Goal: Find specific page/section: Find specific page/section

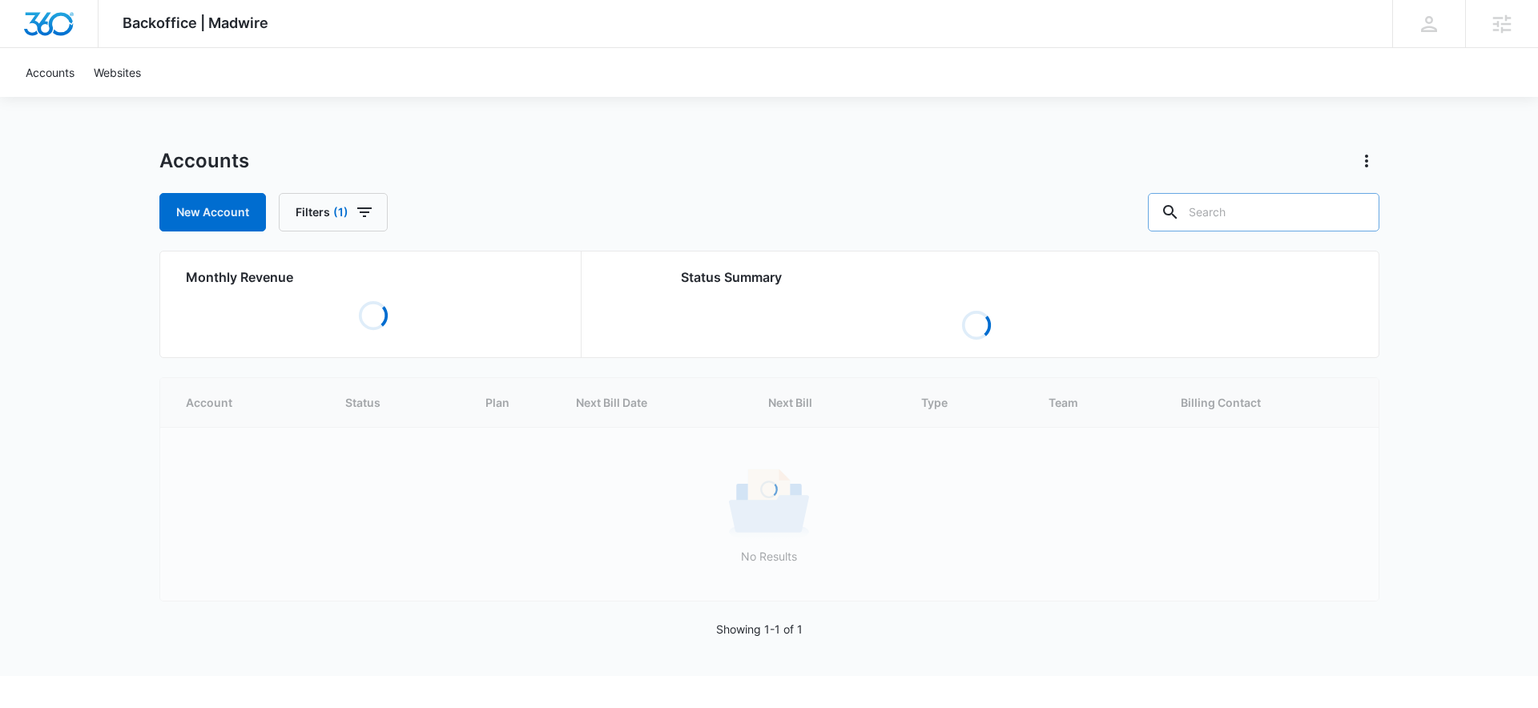
click at [1312, 206] on input "text" at bounding box center [1264, 212] width 232 height 38
type input "dance"
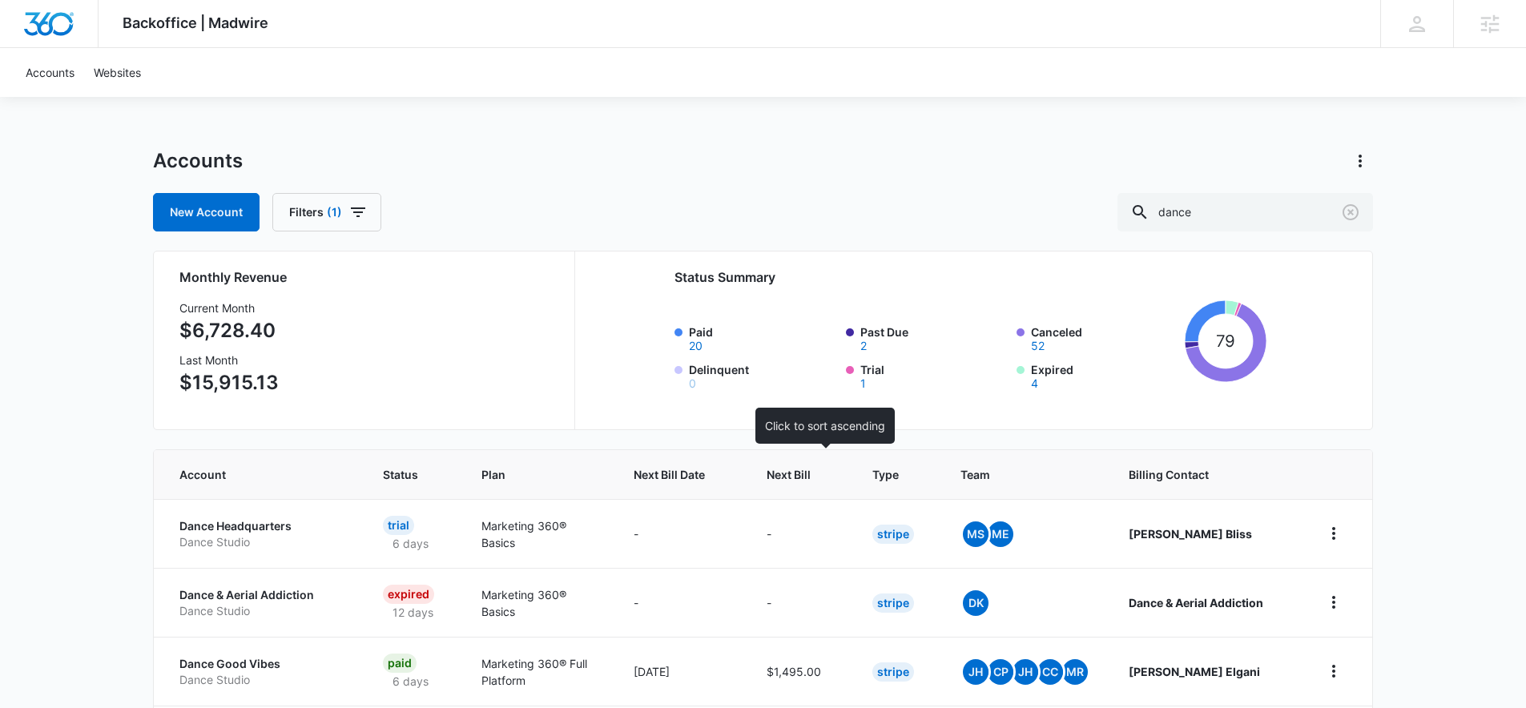
click at [805, 459] on th "Next Bill" at bounding box center [800, 474] width 106 height 49
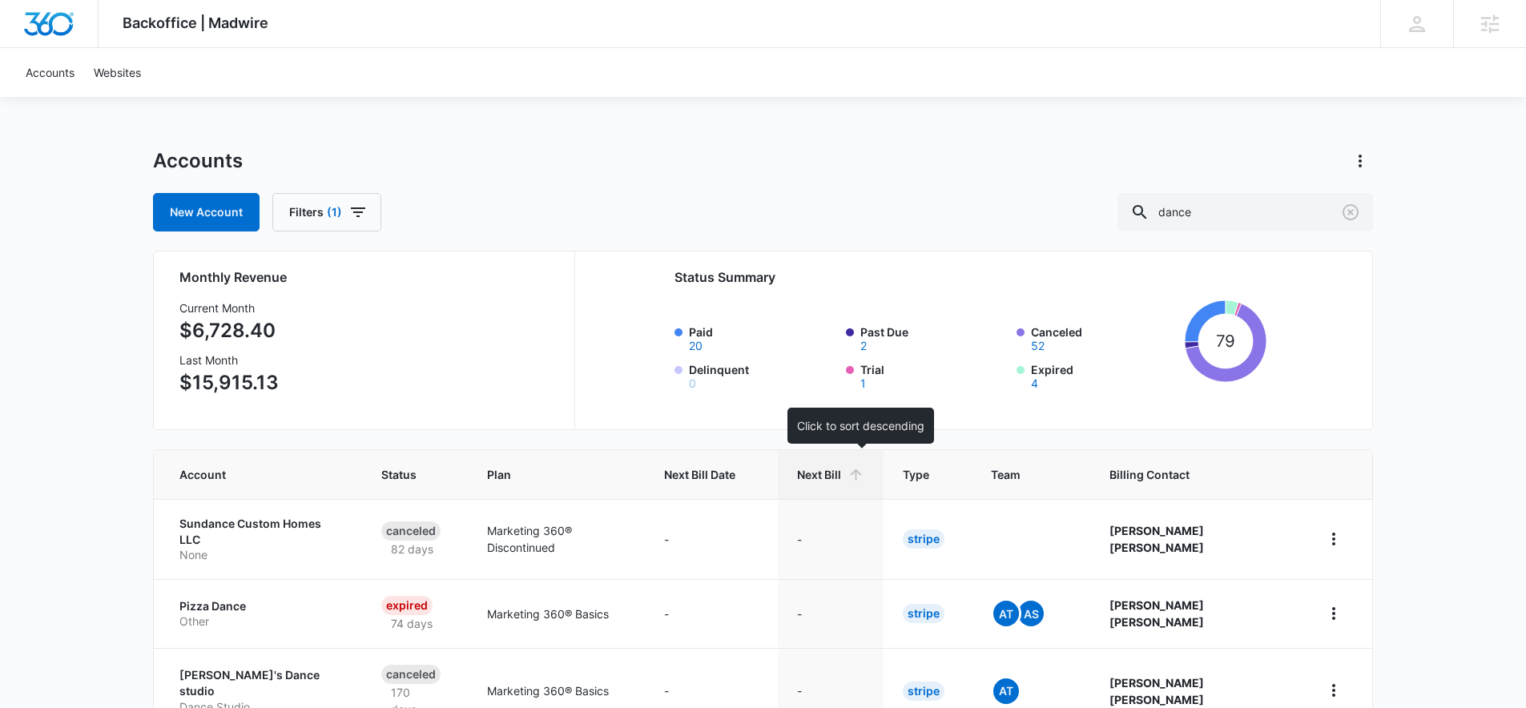
click at [820, 471] on th "Next Bill" at bounding box center [831, 474] width 106 height 49
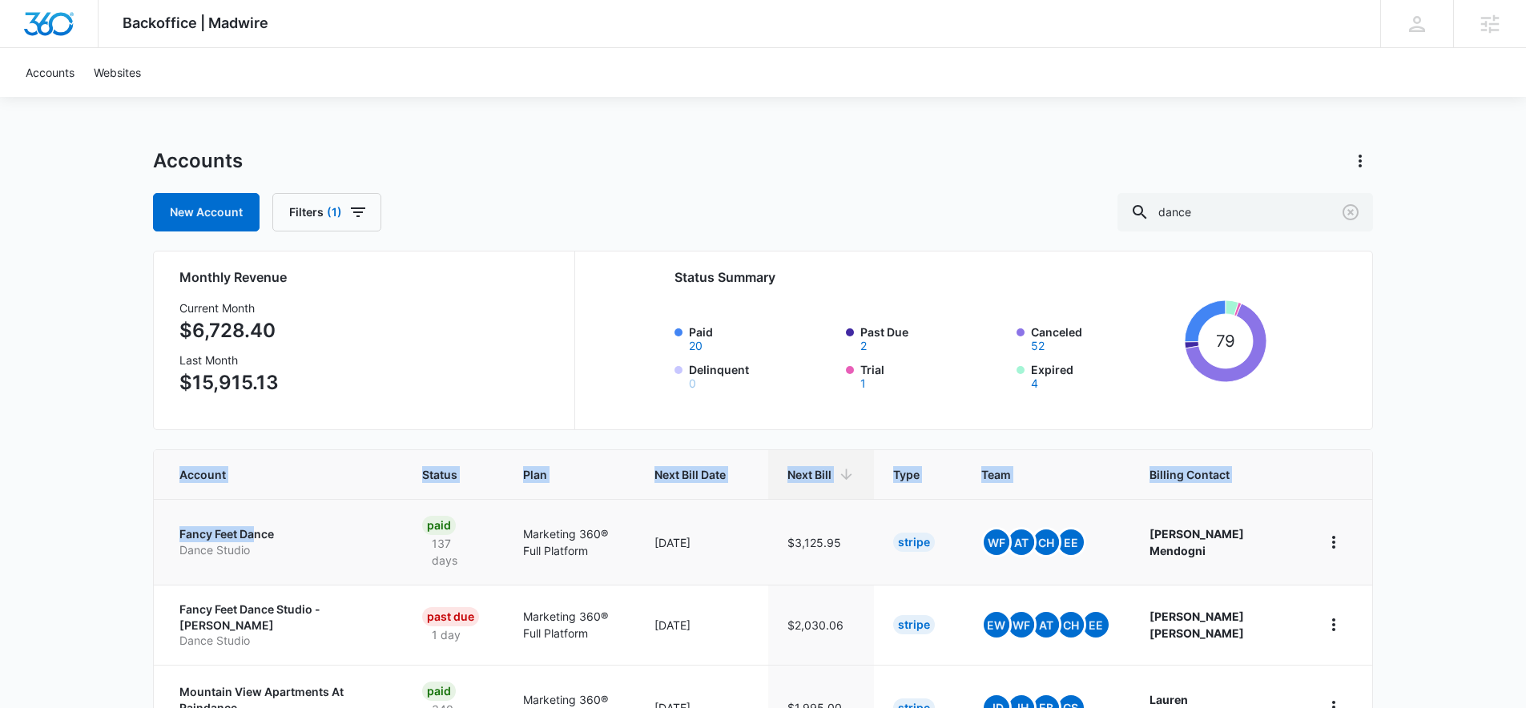
drag, startPoint x: 170, startPoint y: 524, endPoint x: 256, endPoint y: 518, distance: 85.9
click at [256, 518] on div "Backoffice | Madwire Apps Settings DD Dominic Dakovich dominic.dakovich@madwire…" at bounding box center [763, 716] width 1526 height 1432
click at [156, 526] on td "Fancy Feet Dance Dance Studio" at bounding box center [278, 542] width 249 height 86
drag, startPoint x: 163, startPoint y: 526, endPoint x: 290, endPoint y: 520, distance: 127.5
click at [290, 520] on td "Fancy Feet Dance Dance Studio" at bounding box center [278, 542] width 249 height 86
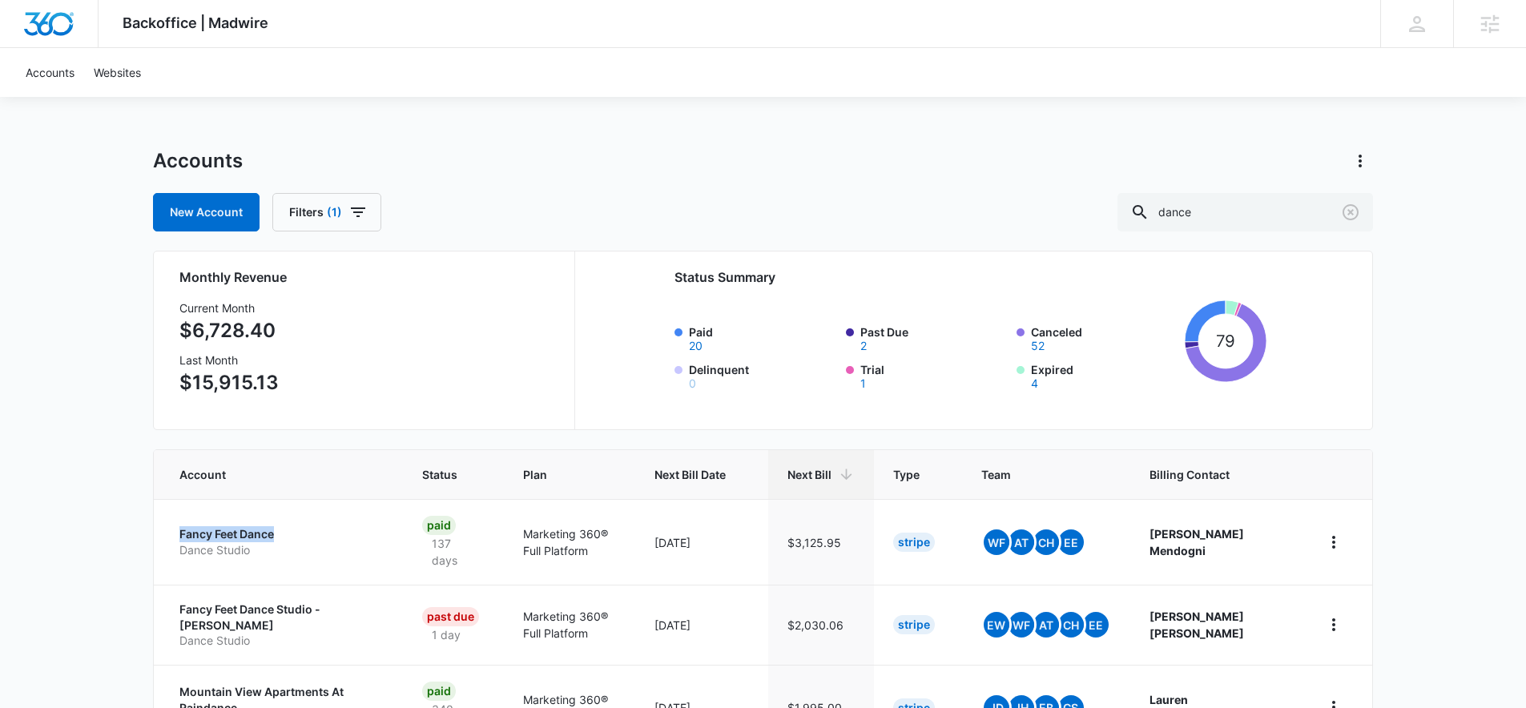
copy p "Fancy Feet Dance"
click at [1404, 22] on div "DD Dominic Dakovich dominic.dakovich@madwire.com My Profile Notifications Suppo…" at bounding box center [1416, 23] width 73 height 47
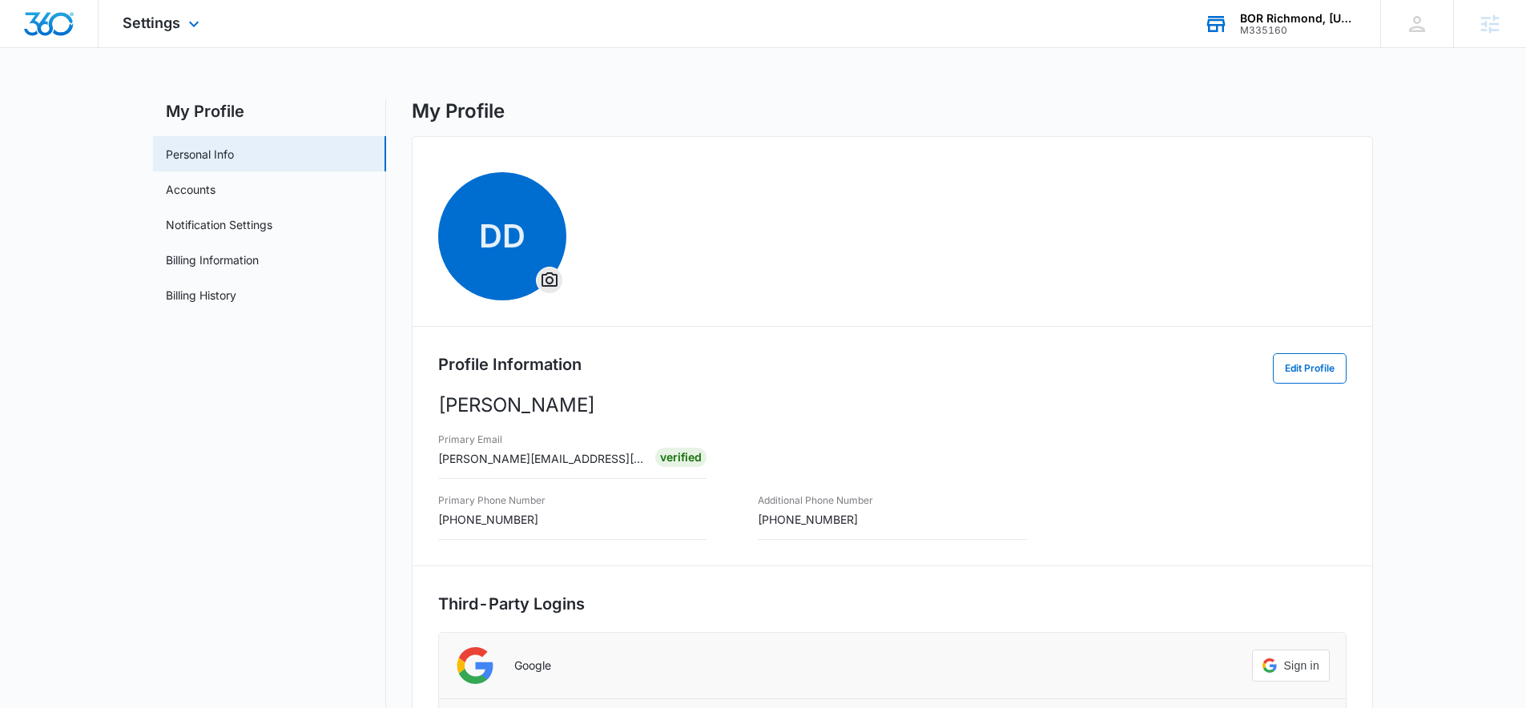
click at [1243, 10] on div "BOR Richmond, [US_STATE] (RVA) M335160 Your Accounts View All" at bounding box center [1280, 23] width 200 height 47
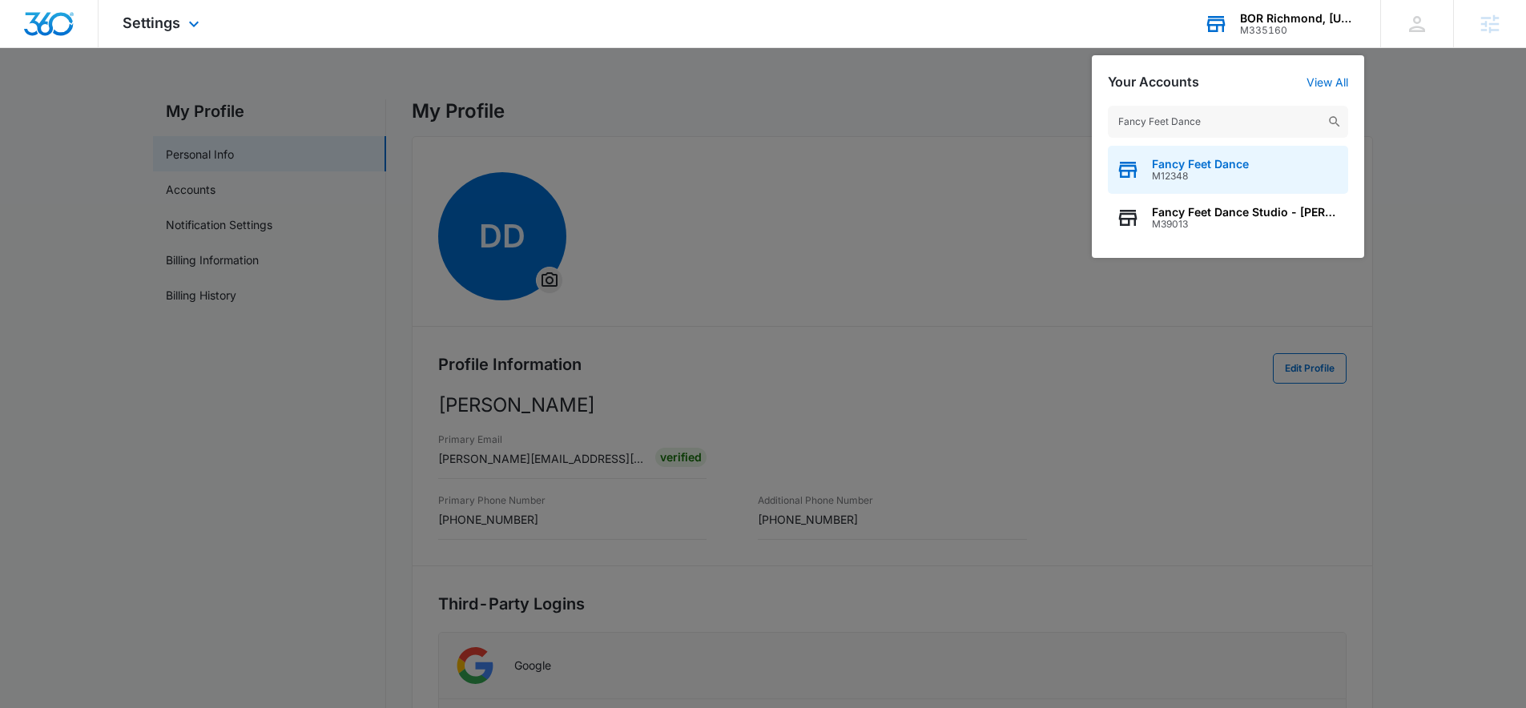
type input "Fancy Feet Dance"
click at [1201, 166] on span "Fancy Feet Dance" at bounding box center [1200, 164] width 97 height 13
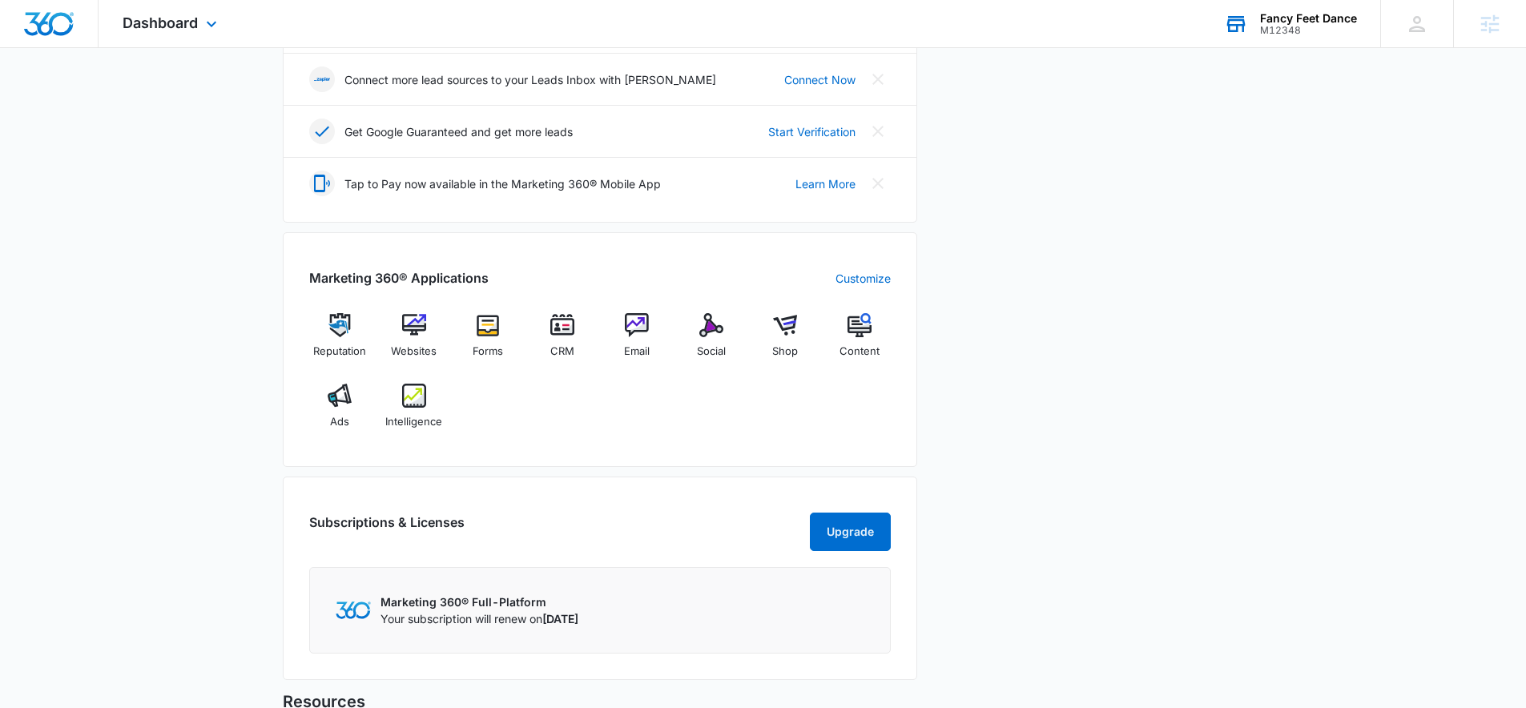
scroll to position [562, 0]
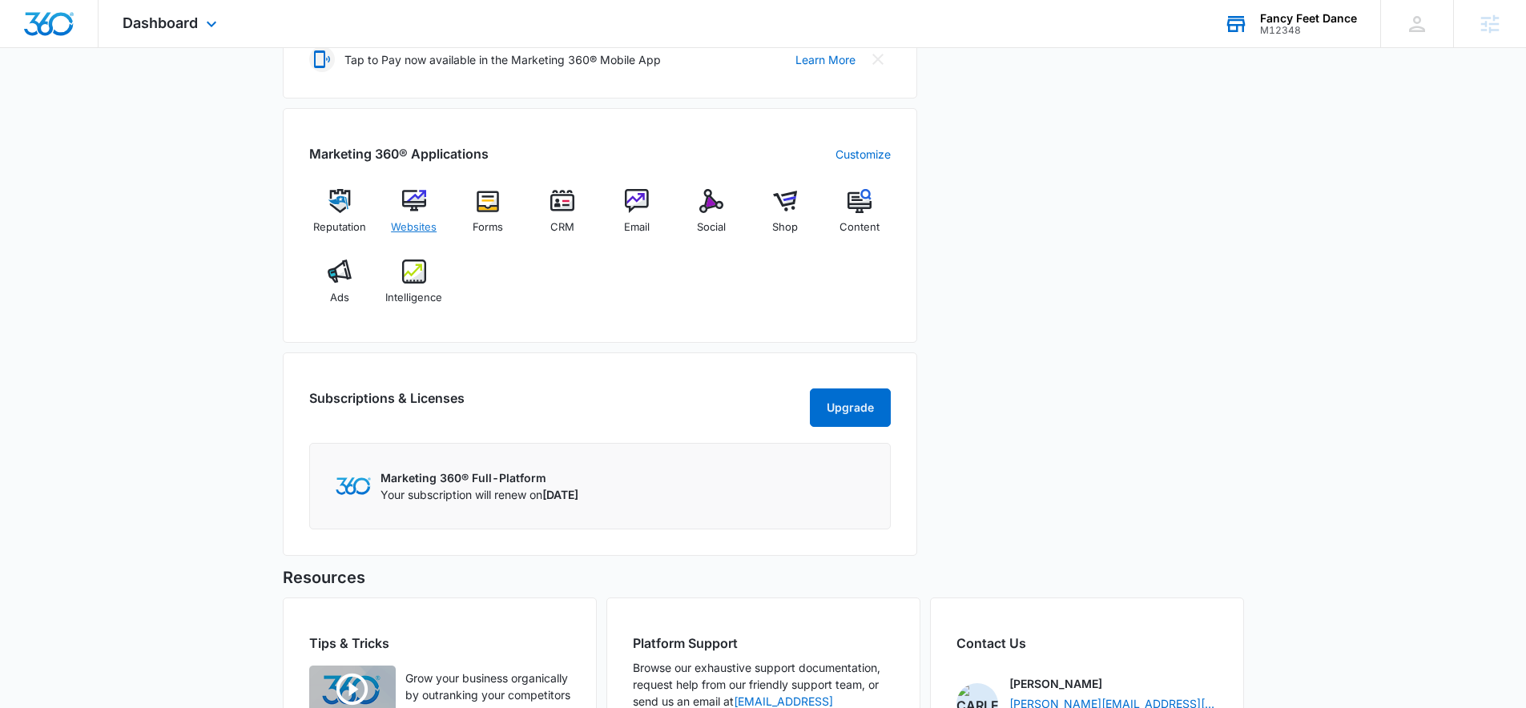
click at [409, 199] on img at bounding box center [414, 201] width 24 height 24
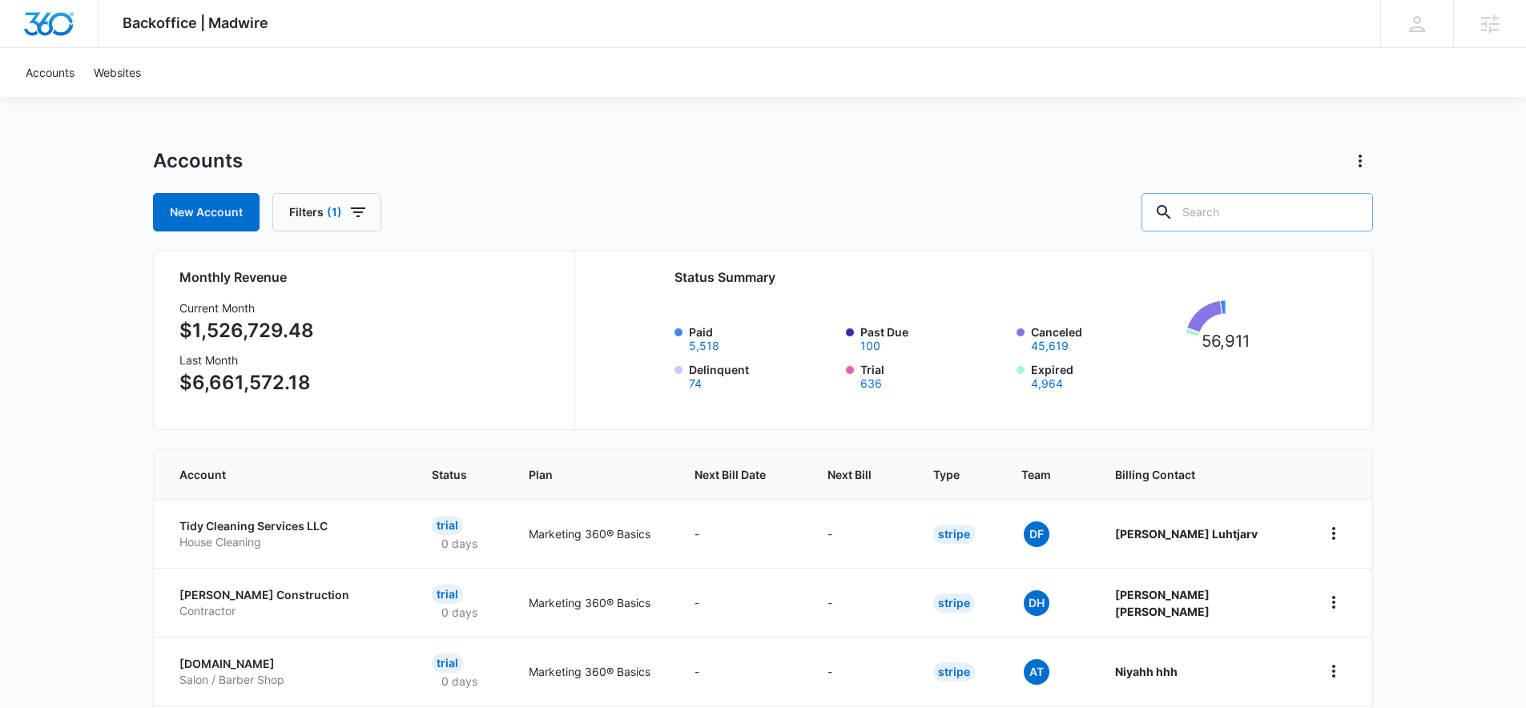
click at [1269, 220] on input "text" at bounding box center [1258, 212] width 232 height 38
type input "dance"
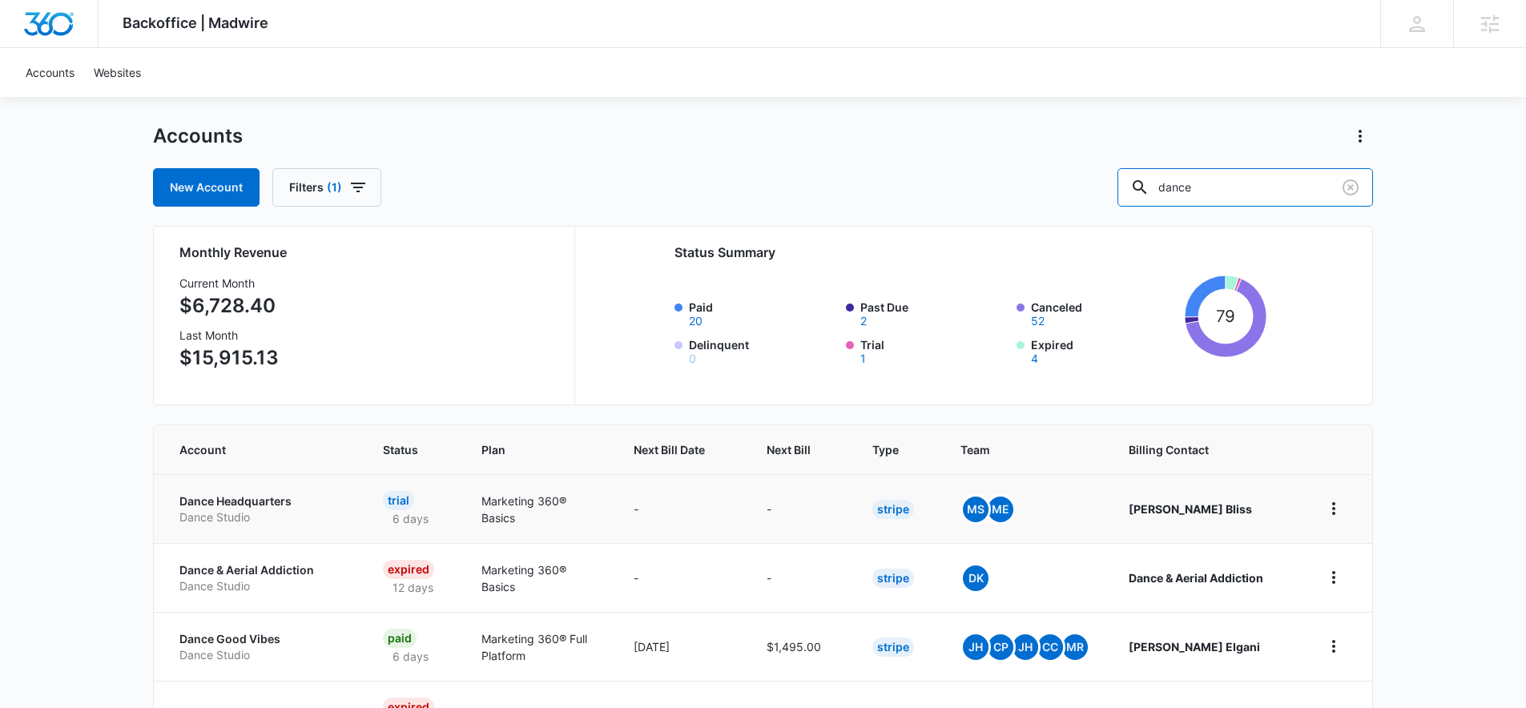
scroll to position [26, 0]
click at [787, 464] on th "Next Bill" at bounding box center [800, 449] width 106 height 49
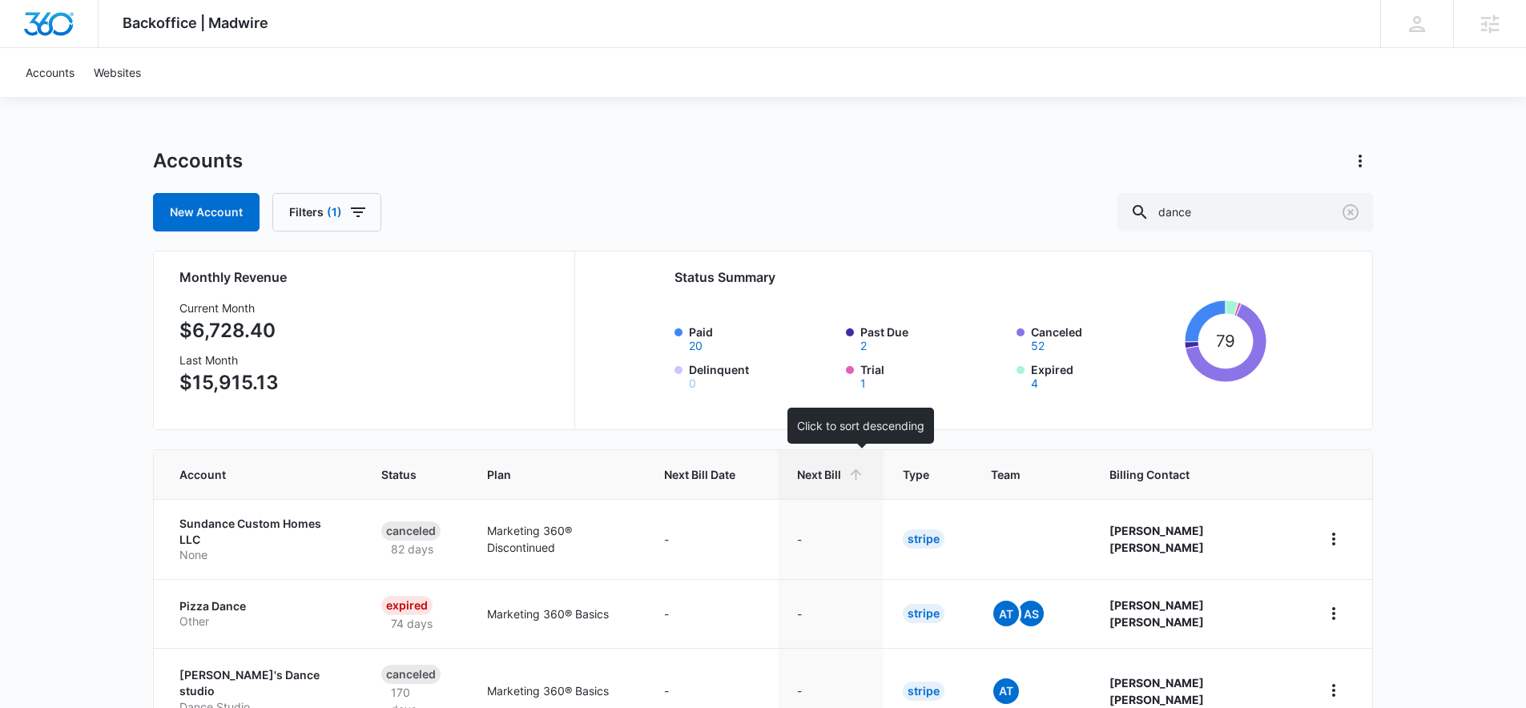
click at [841, 467] on span "Next Bill" at bounding box center [819, 474] width 44 height 17
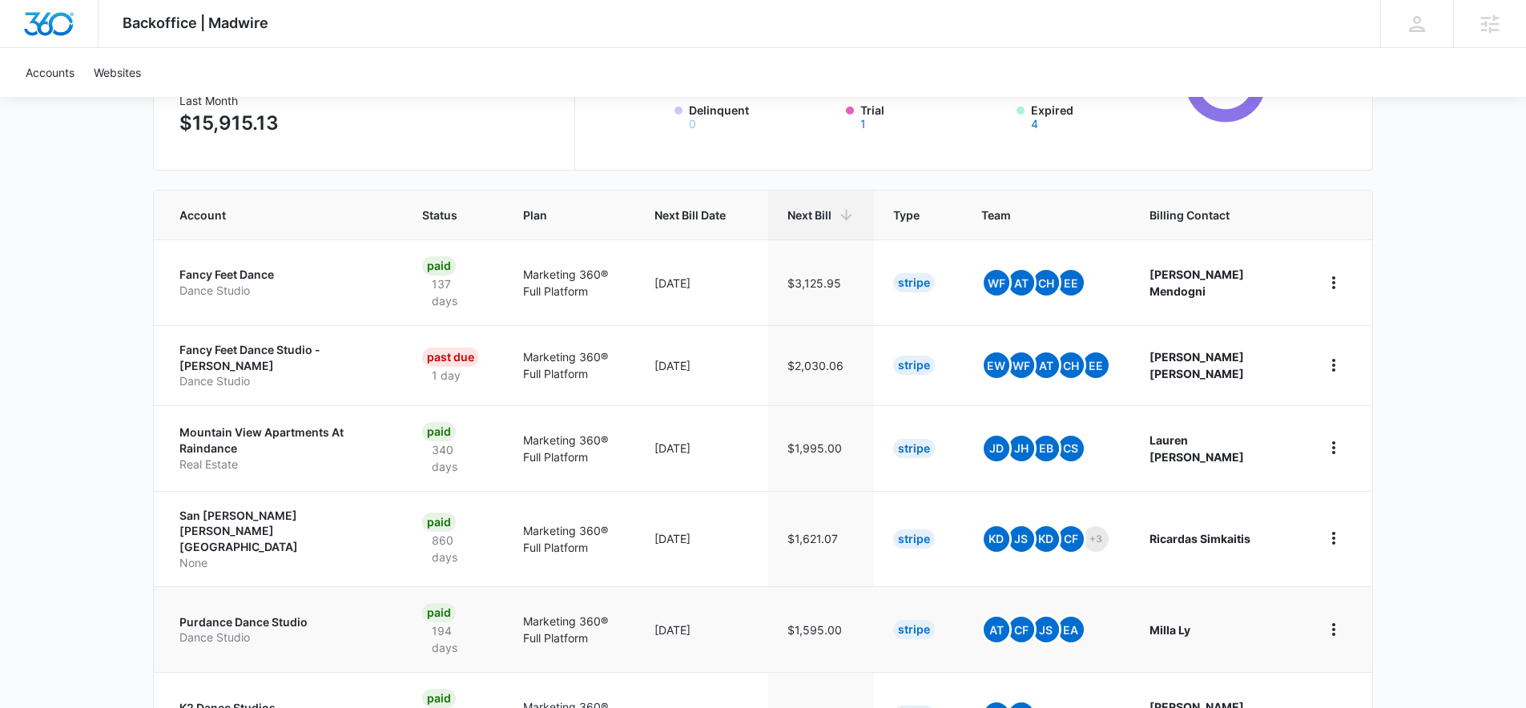
scroll to position [340, 0]
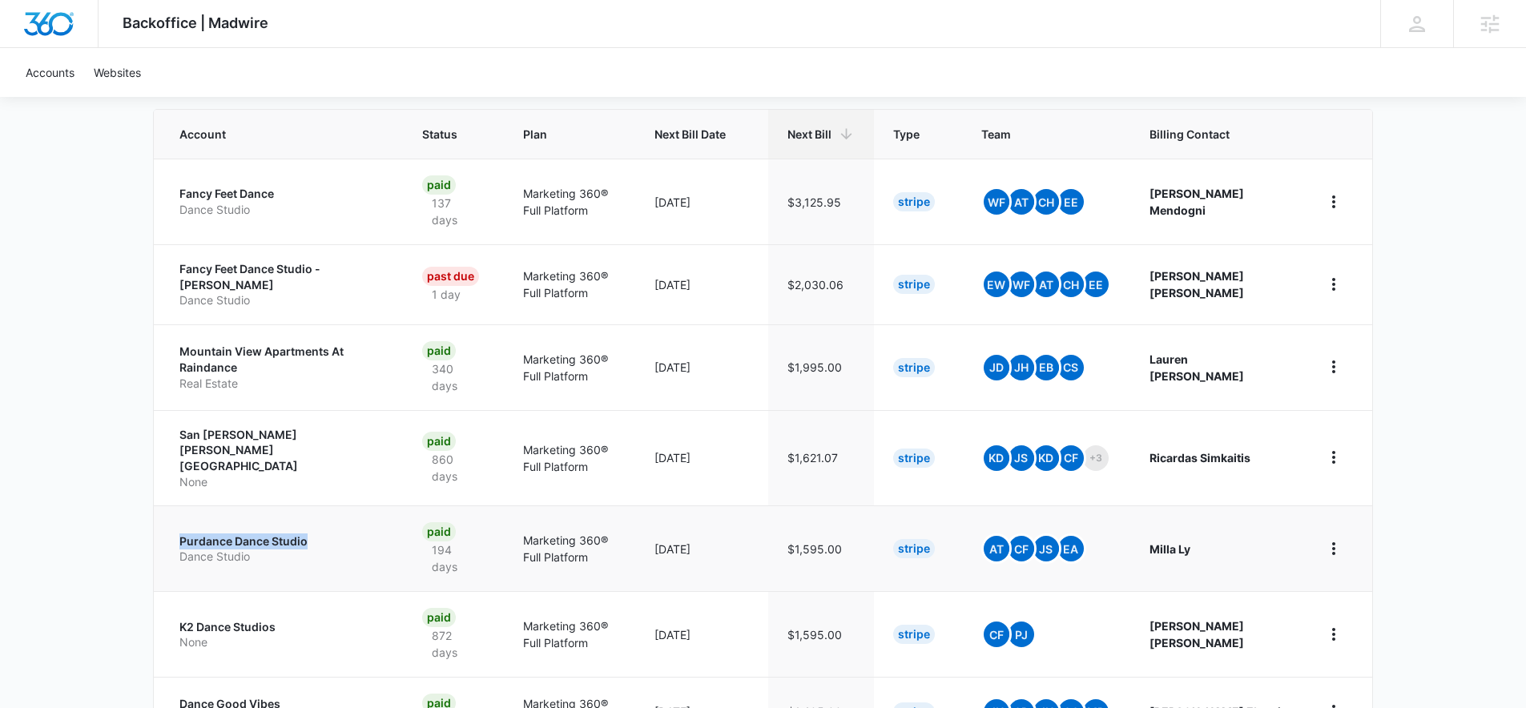
drag, startPoint x: 177, startPoint y: 505, endPoint x: 311, endPoint y: 509, distance: 133.9
click at [311, 509] on td "Purdance Dance Studio Dance Studio" at bounding box center [278, 549] width 249 height 86
copy p "Purdance Dance Studio"
